Goal: Use online tool/utility: Utilize a website feature to perform a specific function

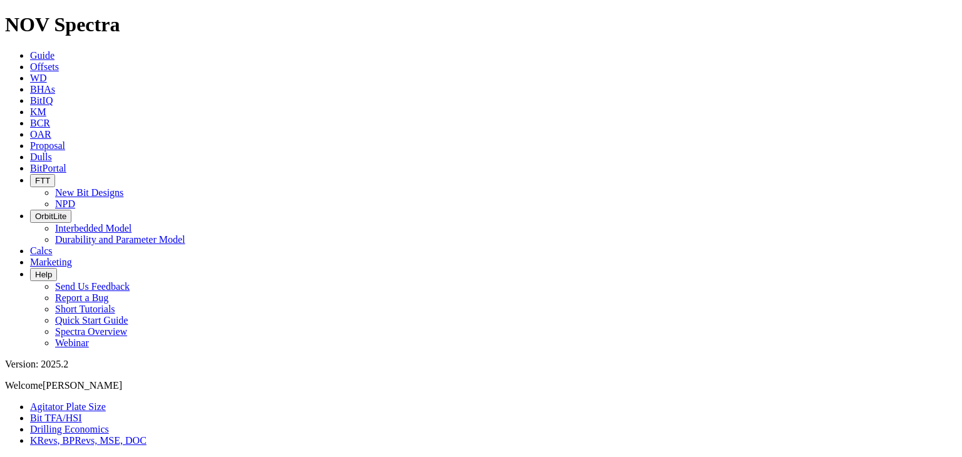
click at [66, 163] on span "BitPortal" at bounding box center [48, 168] width 36 height 11
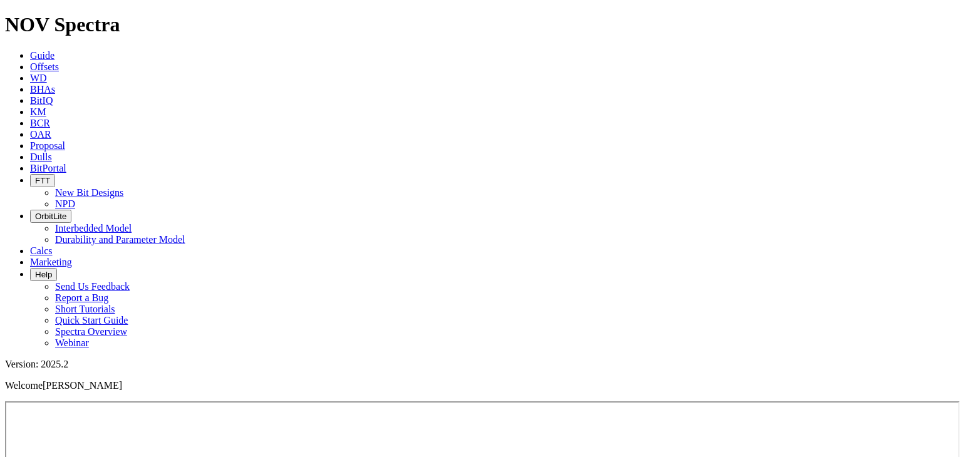
click at [72, 257] on span "Marketing" at bounding box center [51, 262] width 42 height 11
click at [30, 140] on icon at bounding box center [30, 145] width 0 height 11
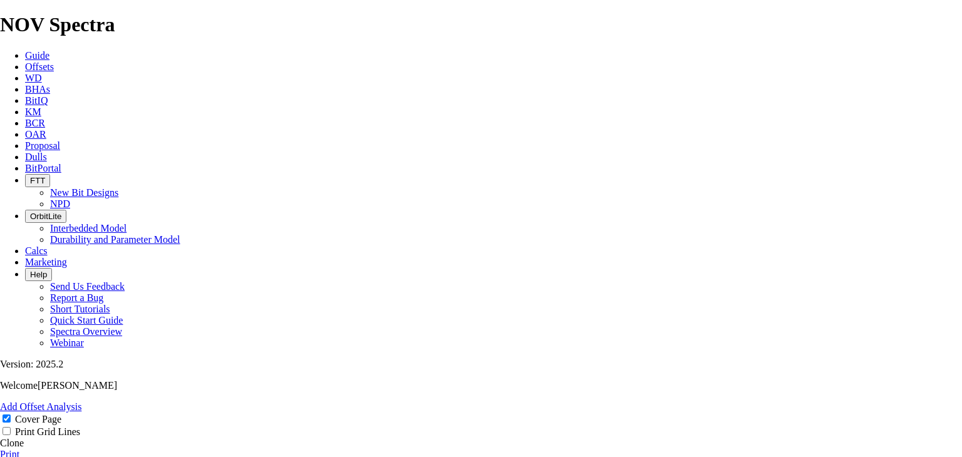
drag, startPoint x: 958, startPoint y: 85, endPoint x: 960, endPoint y: 146, distance: 61.4
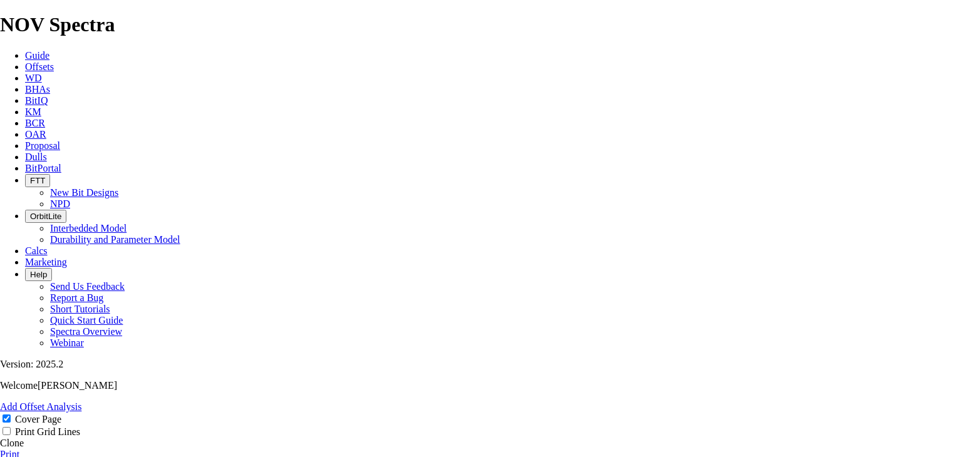
click at [23, 456] on img at bounding box center [18, 465] width 10 height 10
click at [47, 152] on span "Dulls" at bounding box center [36, 157] width 22 height 11
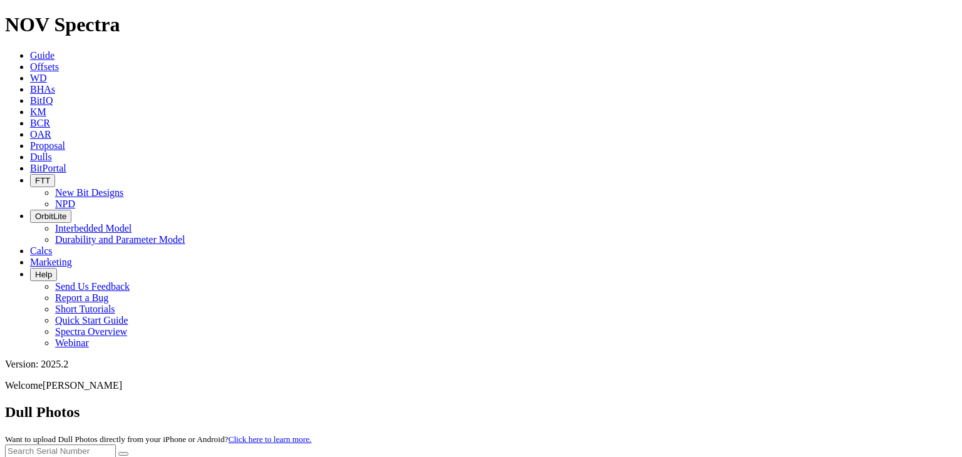
drag, startPoint x: 949, startPoint y: 98, endPoint x: 949, endPoint y: 91, distance: 6.9
click at [30, 95] on icon at bounding box center [30, 100] width 0 height 11
click at [116, 433] on input "text" at bounding box center [60, 439] width 111 height 13
paste input "18620091"
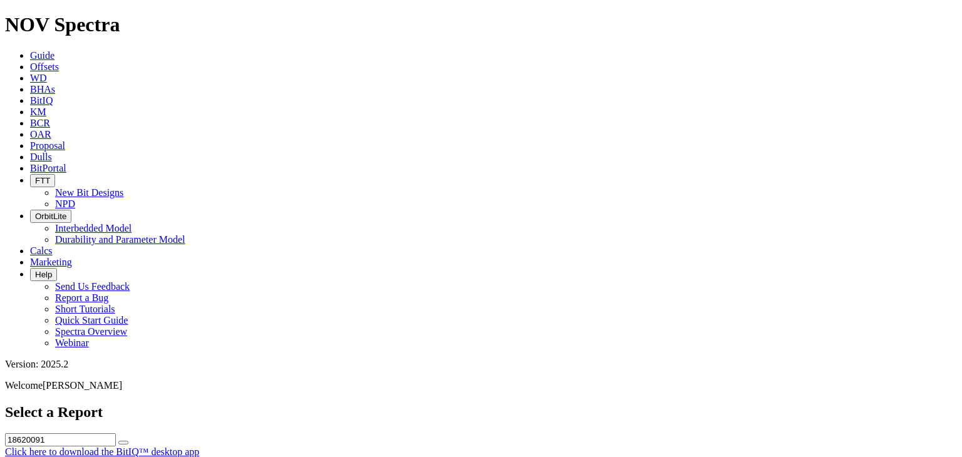
click at [128, 441] on button "submit" at bounding box center [123, 443] width 10 height 4
click at [116, 433] on input "18620091" at bounding box center [60, 439] width 111 height 13
type input "1"
click at [317, 404] on div "Select a Report Click here to download the BitIQ™ desktop app" at bounding box center [481, 431] width 952 height 54
click at [53, 95] on span "BitIQ" at bounding box center [41, 100] width 23 height 11
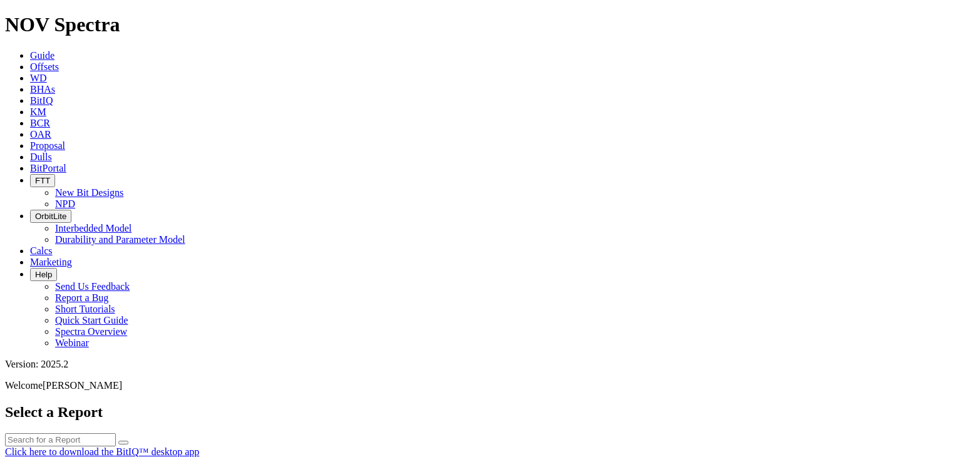
click at [30, 95] on icon at bounding box center [30, 100] width 0 height 11
click at [54, 50] on span "Guide" at bounding box center [42, 55] width 24 height 11
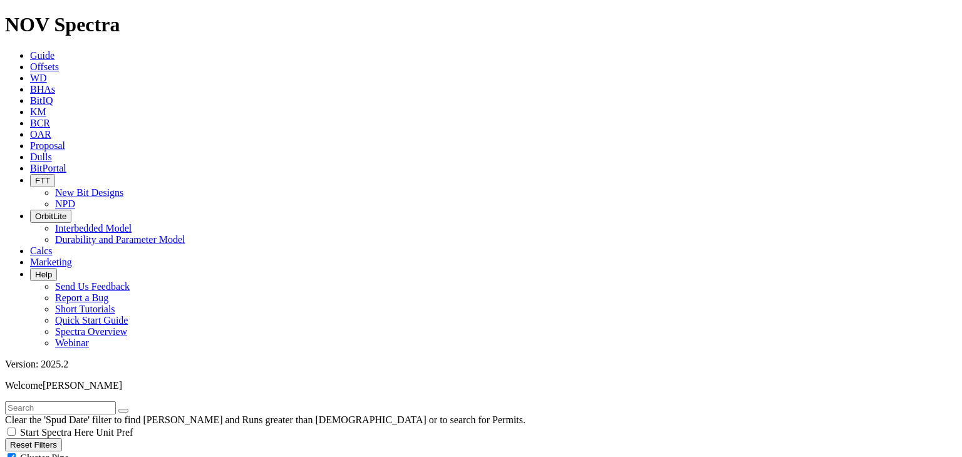
click at [95, 401] on input "text" at bounding box center [60, 407] width 111 height 13
type input "sejkan"
click at [131, 409] on button "submit" at bounding box center [136, 411] width 10 height 4
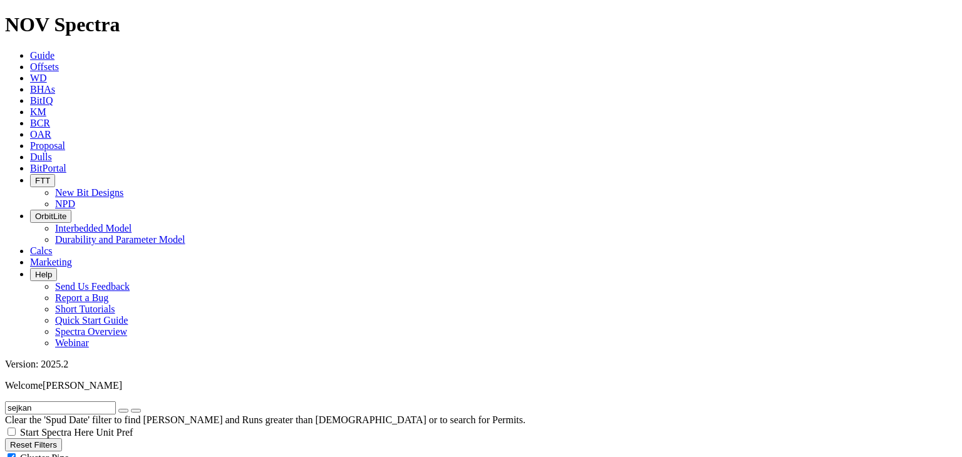
checkbox input "true"
click at [30, 245] on icon at bounding box center [30, 250] width 0 height 11
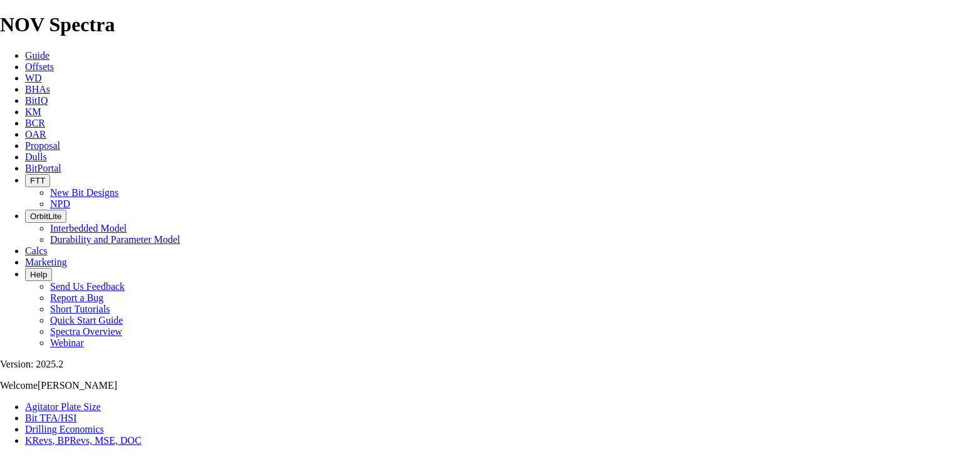
click at [77, 413] on link "Bit TFA/HSI" at bounding box center [51, 418] width 52 height 11
drag, startPoint x: 362, startPoint y: 330, endPoint x: 354, endPoint y: 330, distance: 8.1
type input "6"
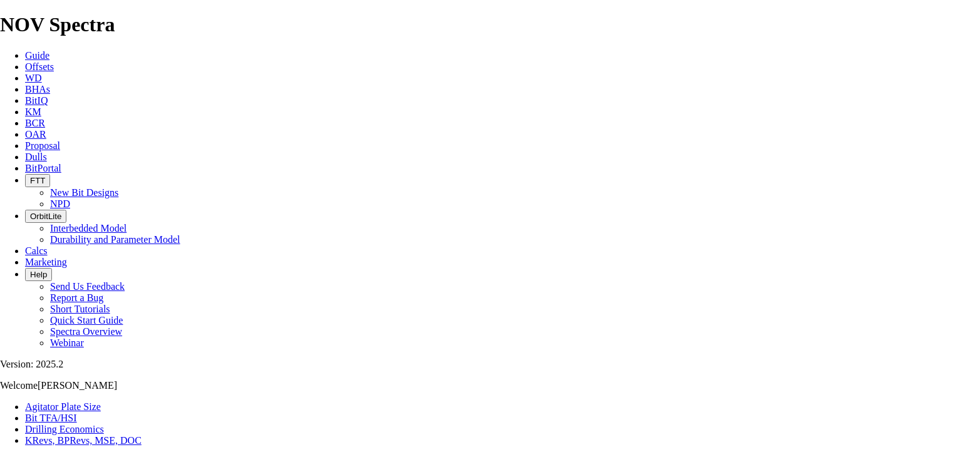
select select "number:14"
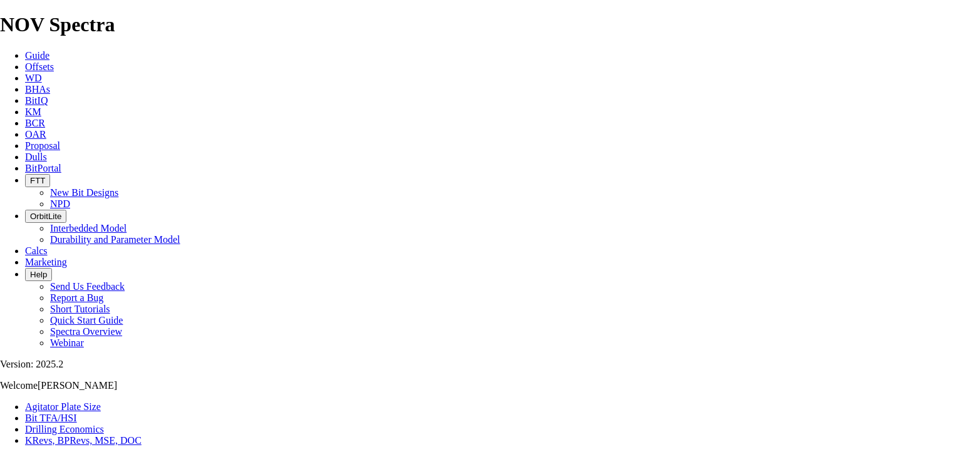
select select "number:14"
type input "8.5"
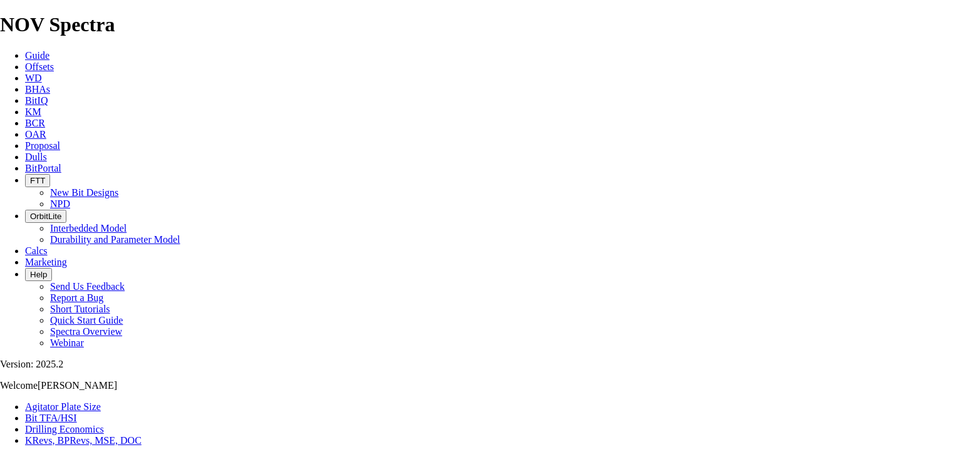
type input "400"
radio input "true"
radio input "false"
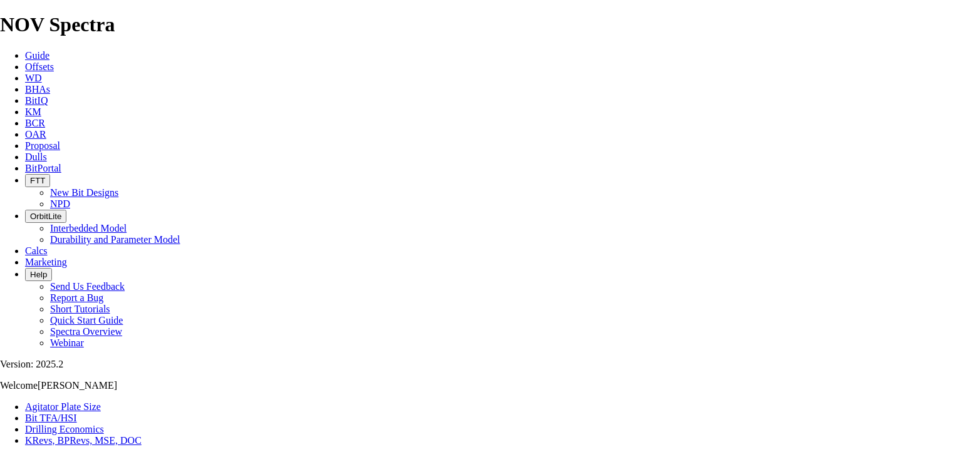
type input "1.45"
select select "number:13"
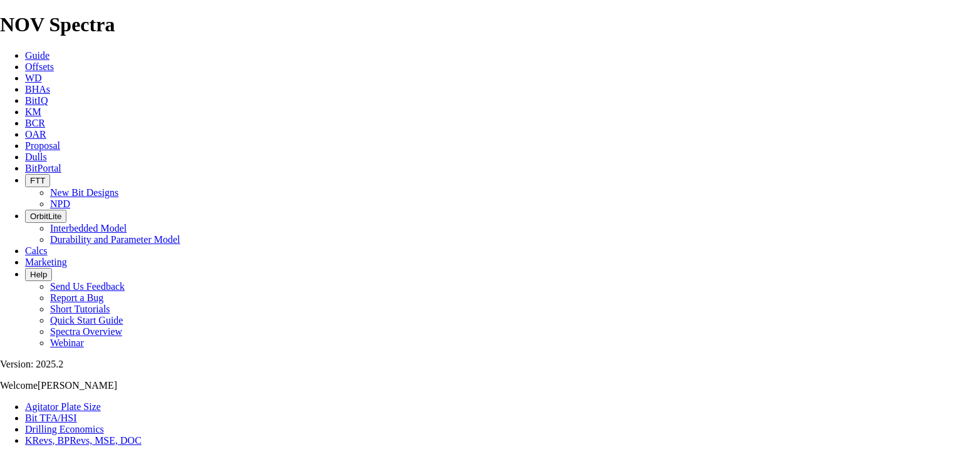
select select "number:13"
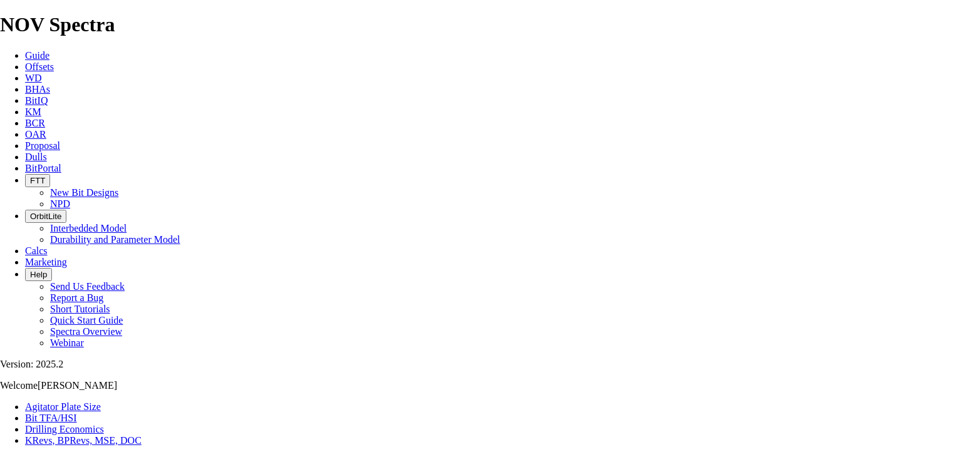
select select "number:13"
type input "4"
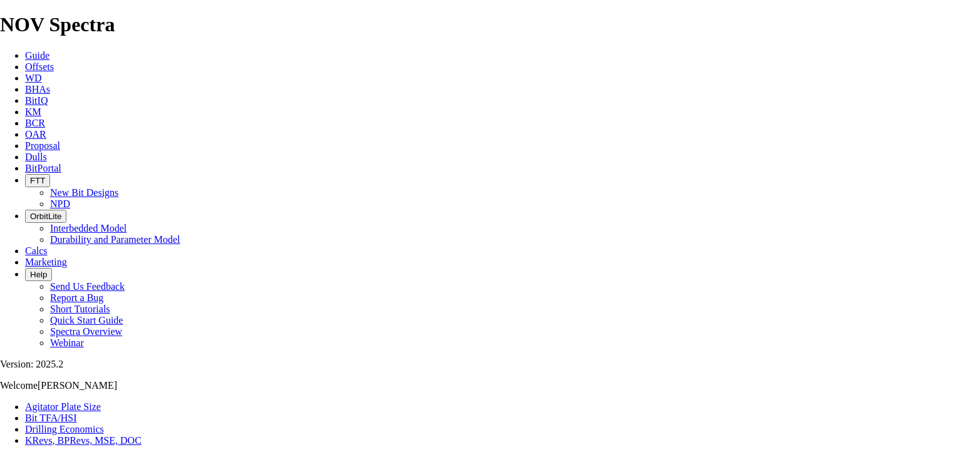
type input "500"
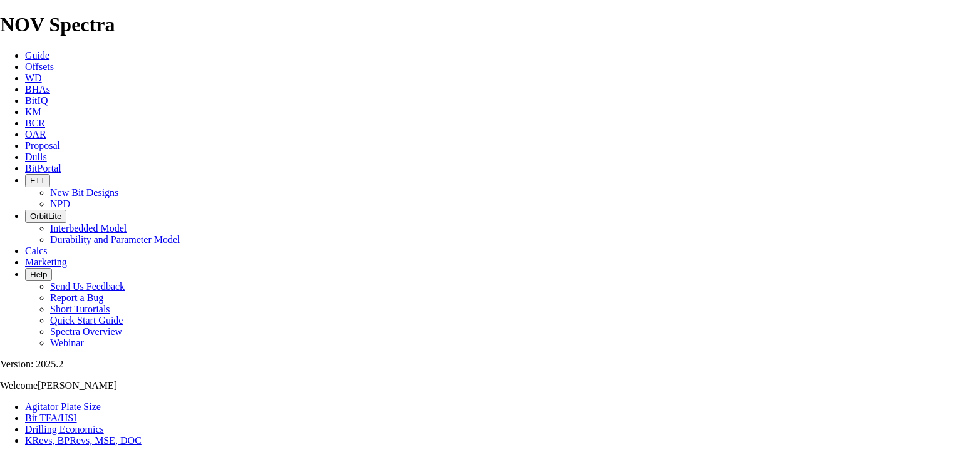
checkbox input "true"
